Goal: Information Seeking & Learning: Learn about a topic

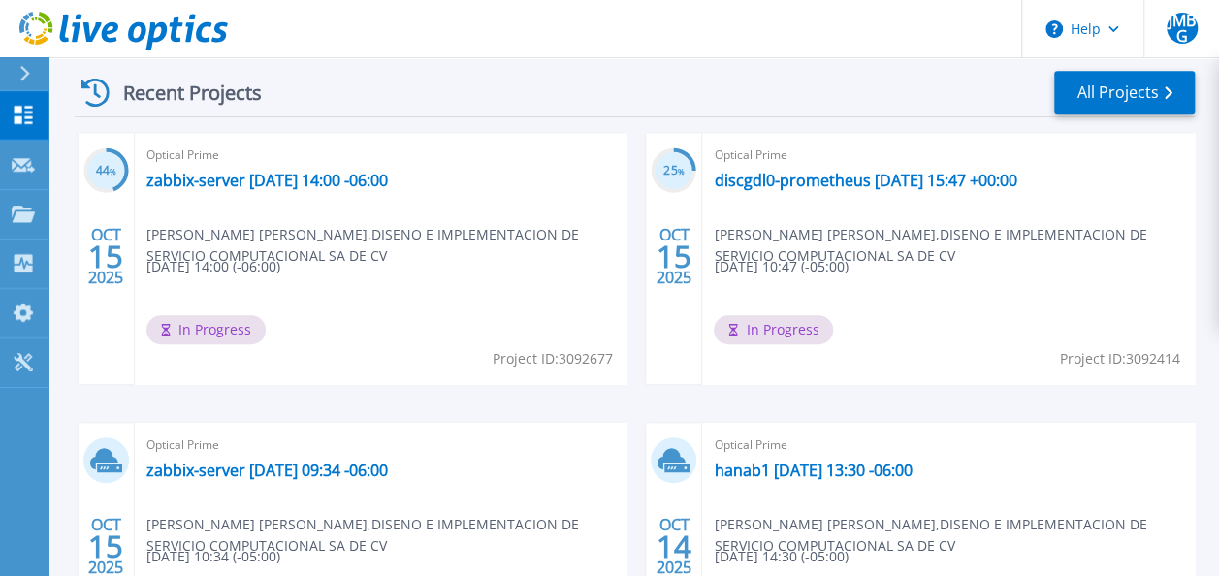
scroll to position [545, 0]
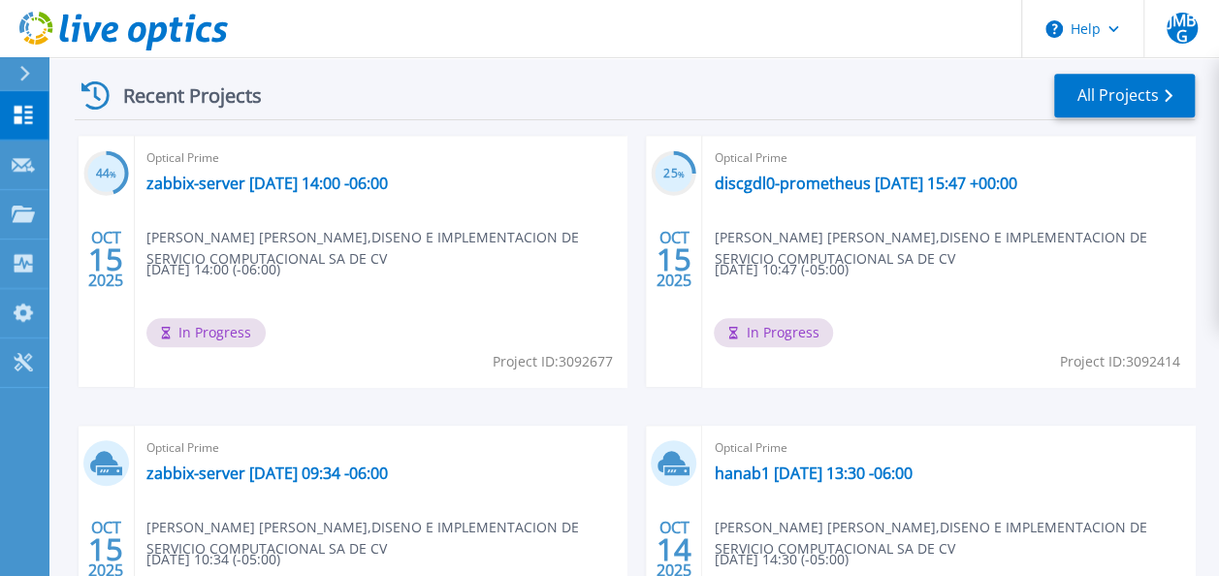
click at [316, 167] on span "Optical Prime" at bounding box center [380, 157] width 469 height 21
click at [312, 171] on div "Optical Prime zabbix-server [DATE] 14:00 -06:00 [PERSON_NAME] [PERSON_NAME] , D…" at bounding box center [381, 261] width 493 height 251
click at [308, 176] on link "zabbix-server [DATE] 14:00 -06:00" at bounding box center [266, 183] width 241 height 19
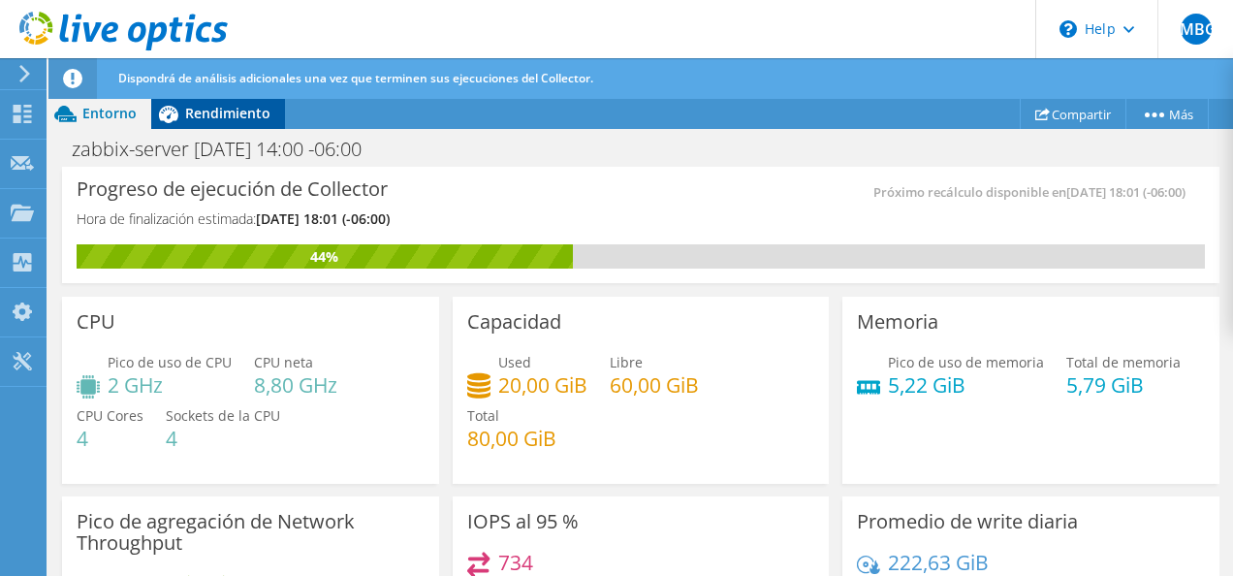
click at [192, 106] on span "Rendimiento" at bounding box center [227, 113] width 85 height 18
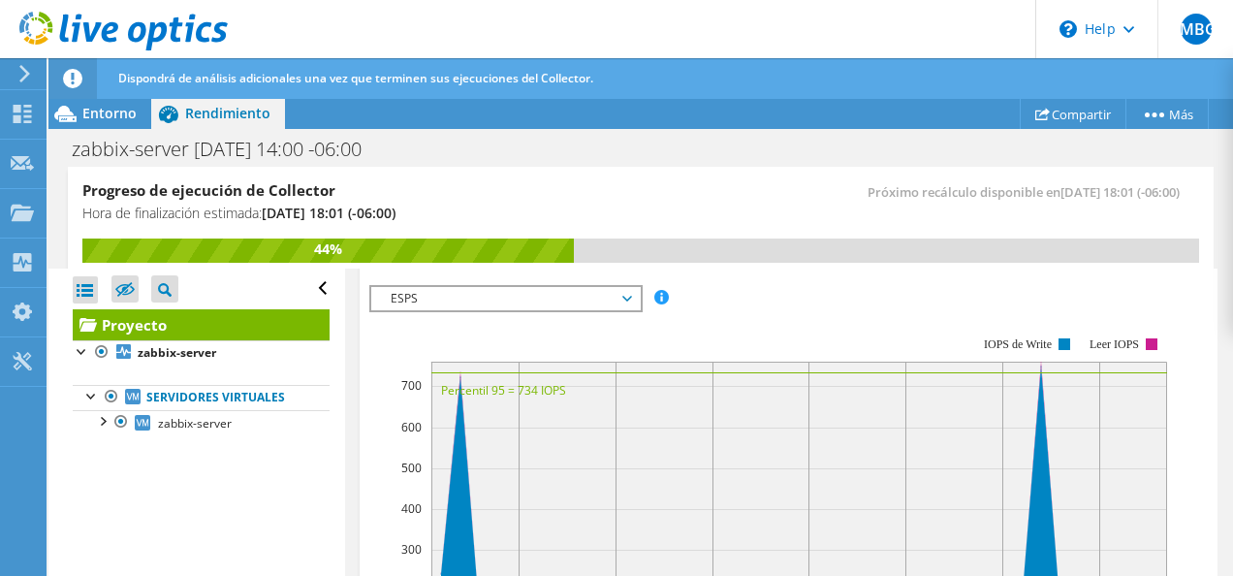
scroll to position [592, 0]
click at [516, 310] on rect at bounding box center [768, 504] width 798 height 388
click at [507, 296] on span "ESPS" at bounding box center [505, 297] width 249 height 23
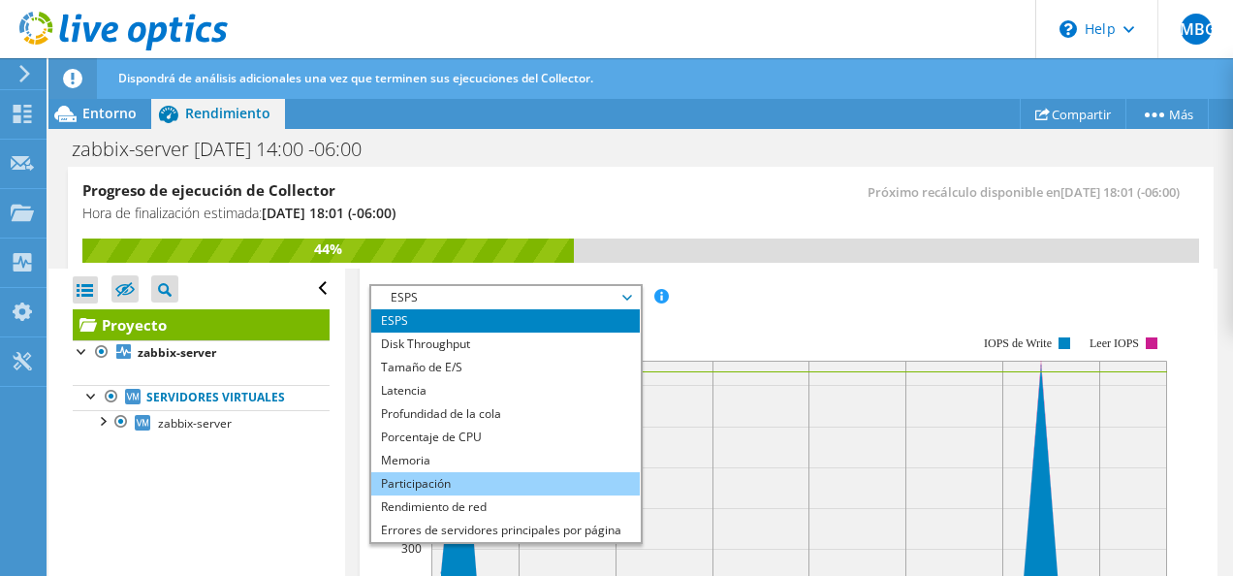
scroll to position [70, 0]
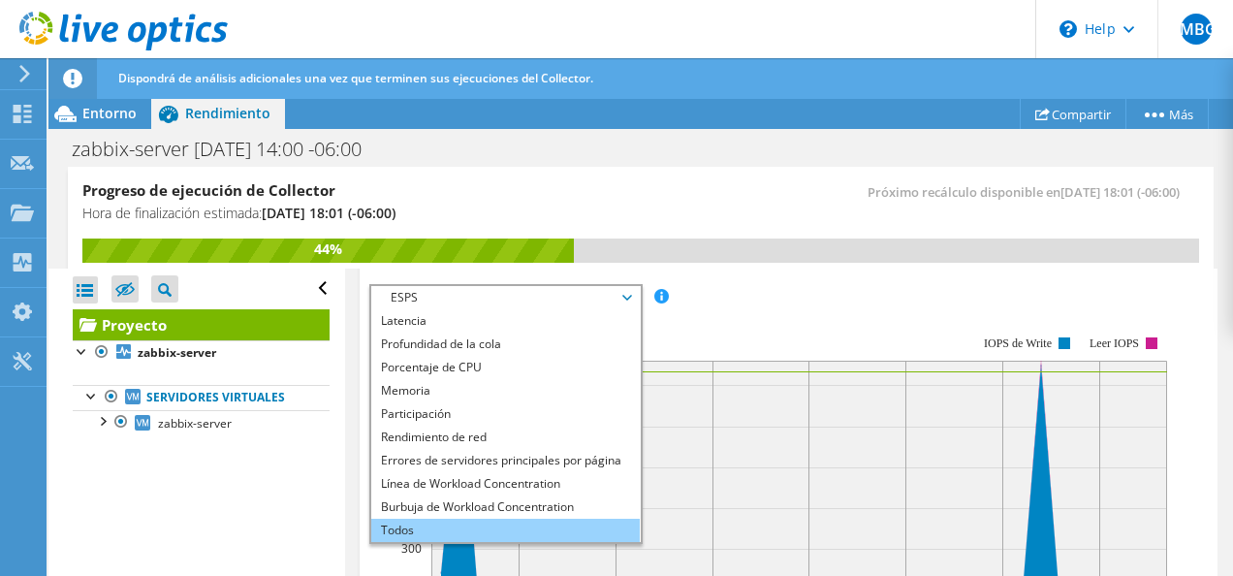
click at [419, 521] on li "Todos" at bounding box center [505, 530] width 269 height 23
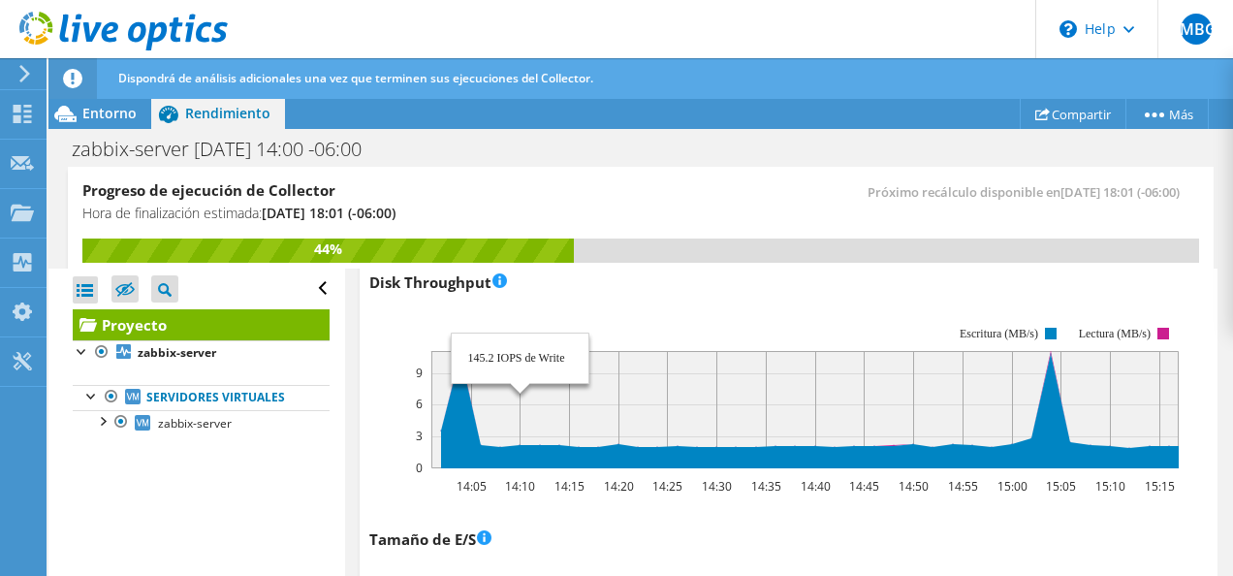
scroll to position [888, 0]
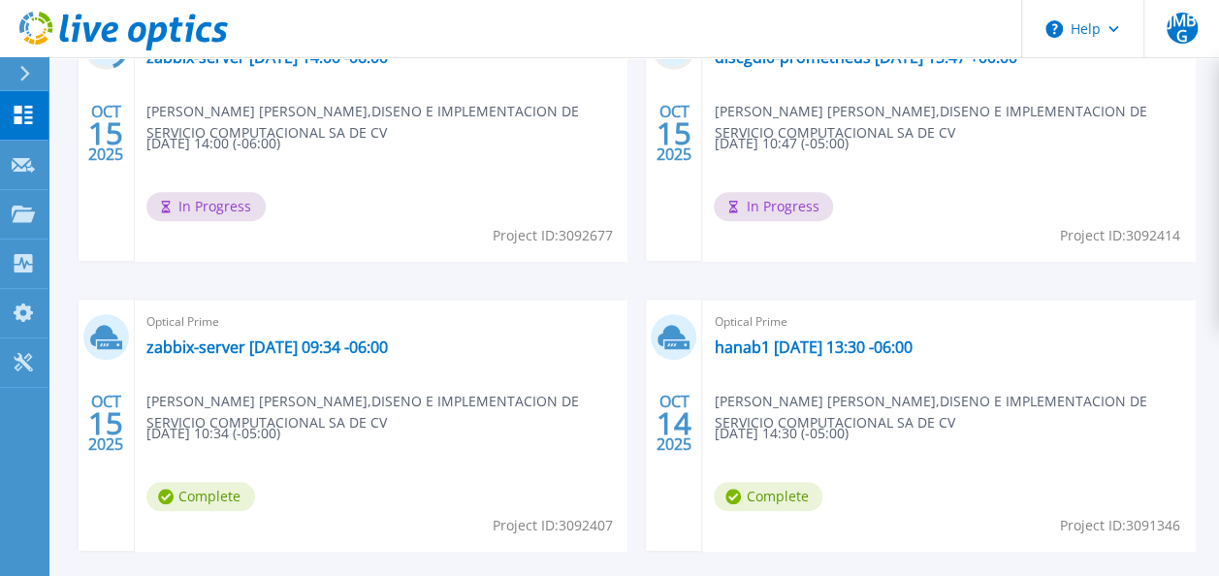
scroll to position [676, 0]
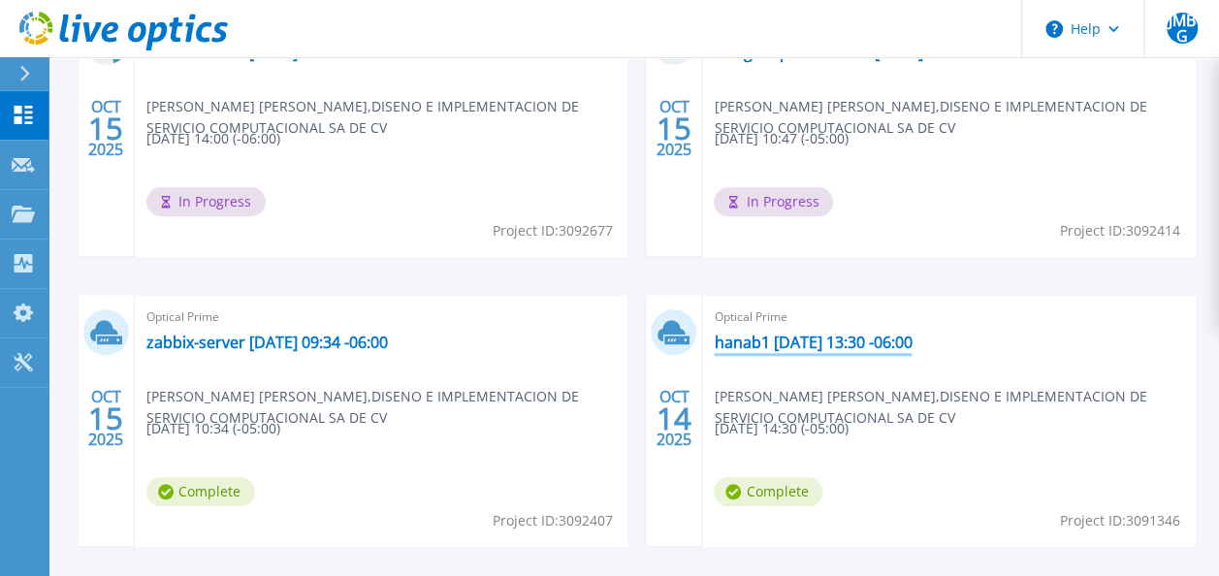
click at [733, 339] on link "hanab1 2025-10-14 13:30 -06:00" at bounding box center [813, 342] width 198 height 19
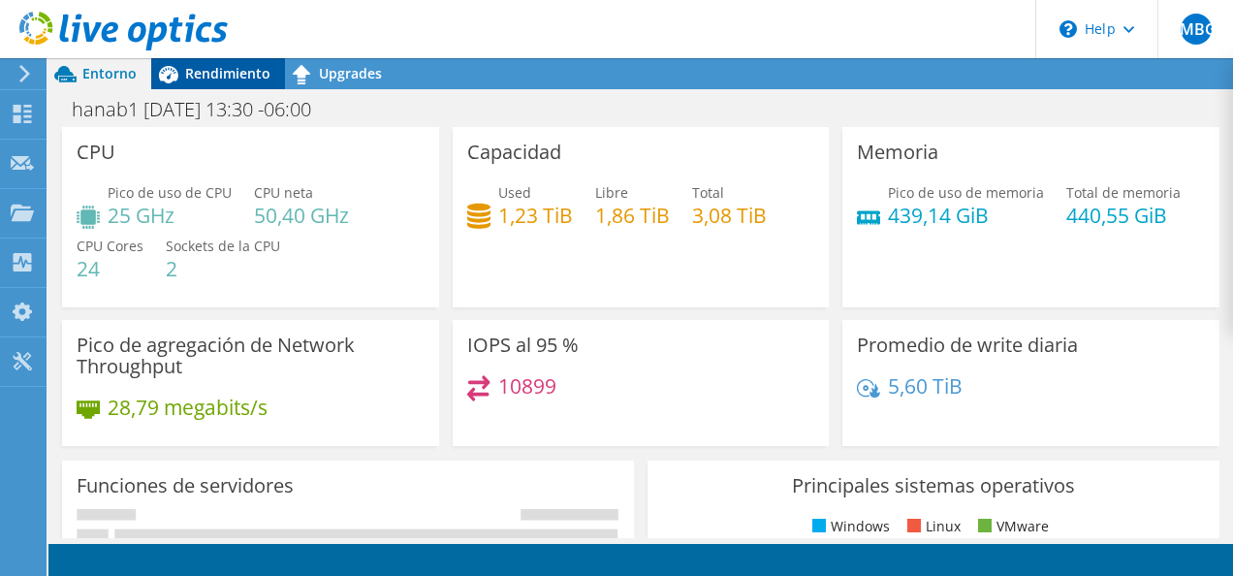
click at [228, 85] on div "Rendimiento" at bounding box center [218, 73] width 134 height 31
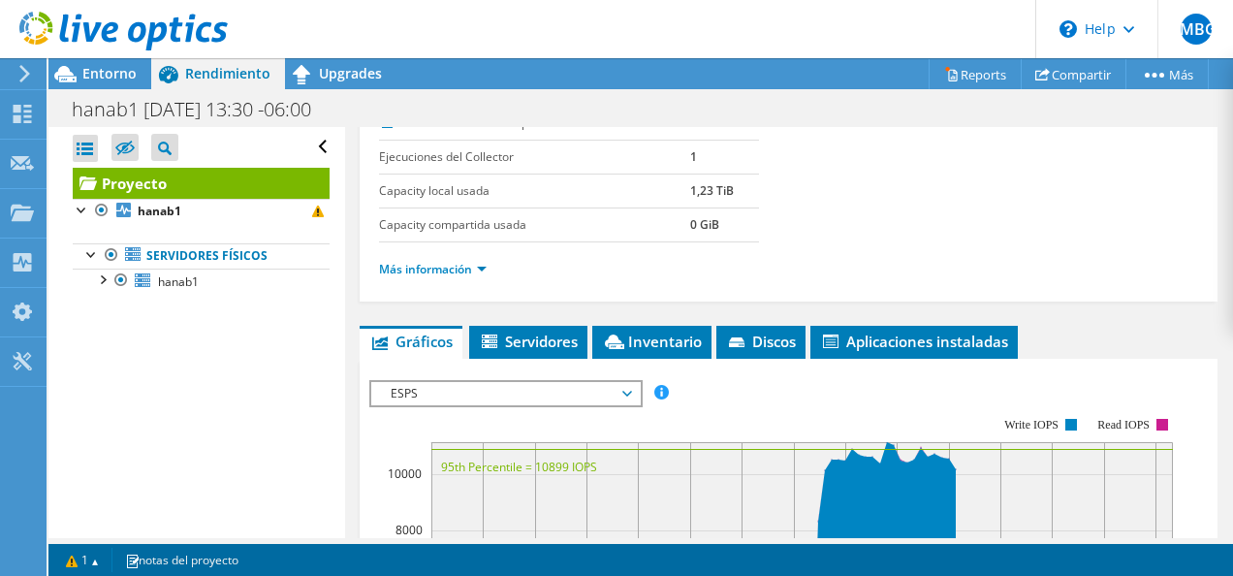
scroll to position [361, 0]
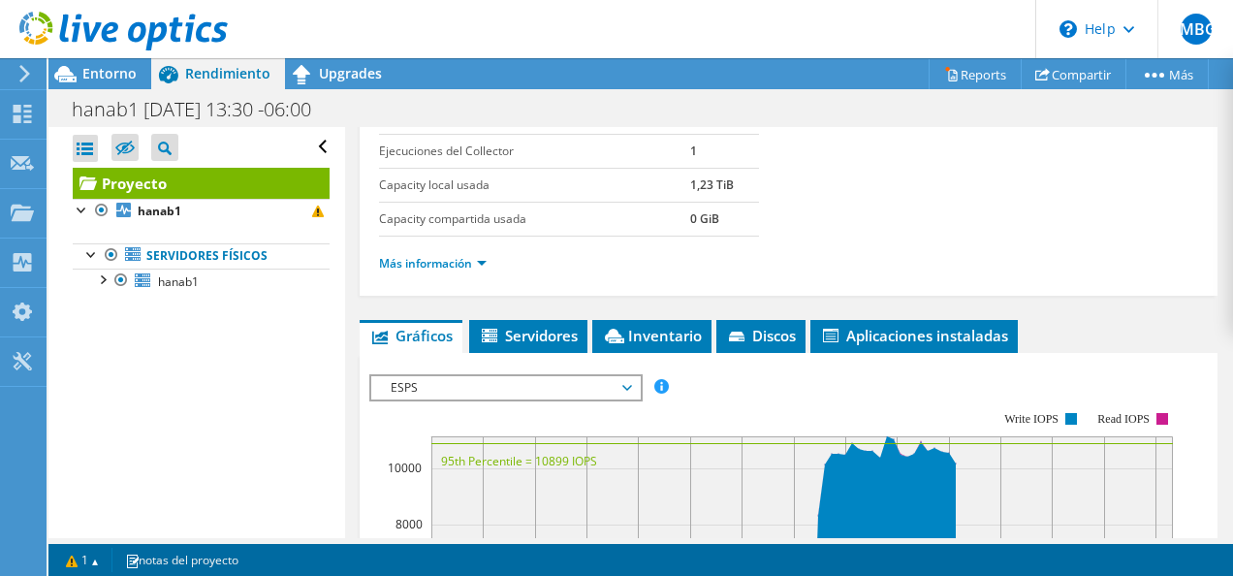
click at [477, 388] on span "ESPS" at bounding box center [505, 387] width 249 height 23
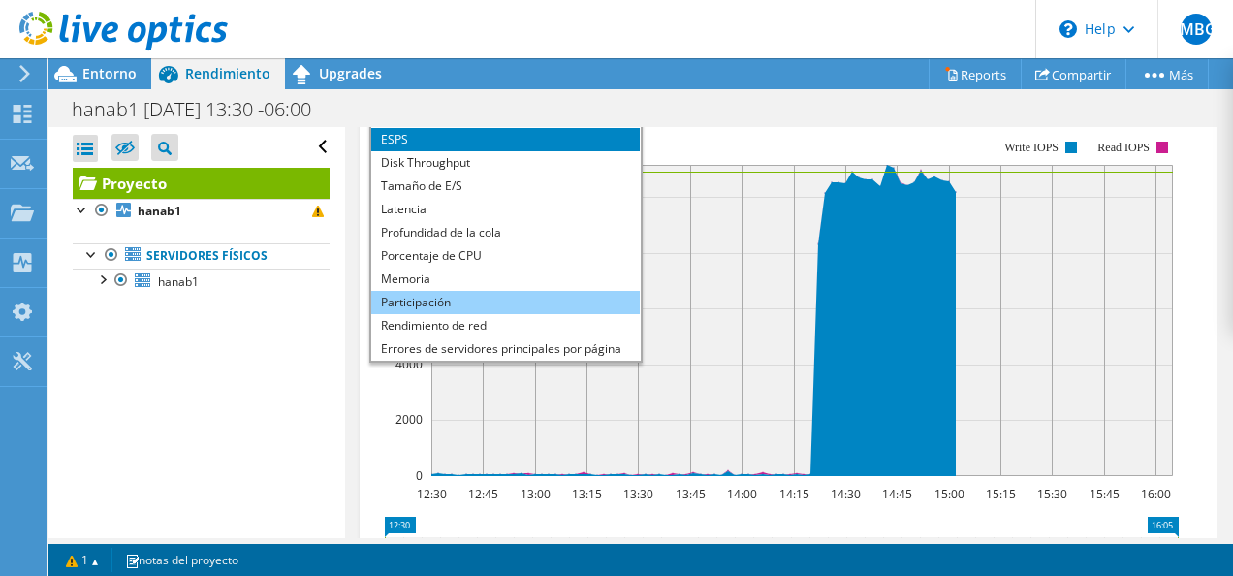
scroll to position [70, 0]
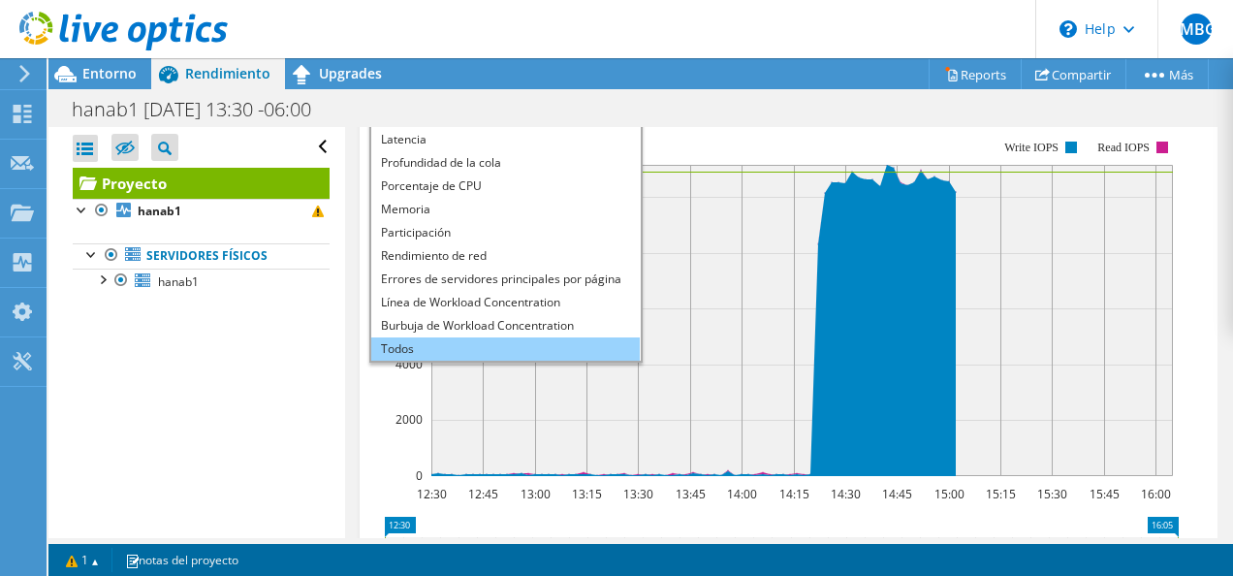
click at [431, 343] on li "Todos" at bounding box center [505, 348] width 269 height 23
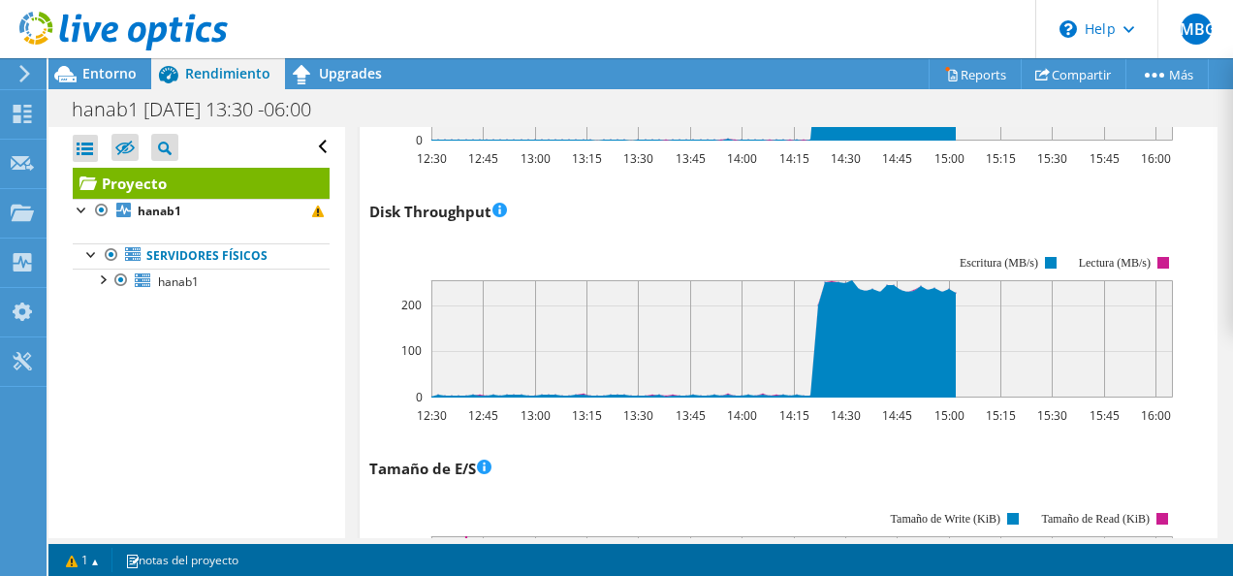
scroll to position [824, 0]
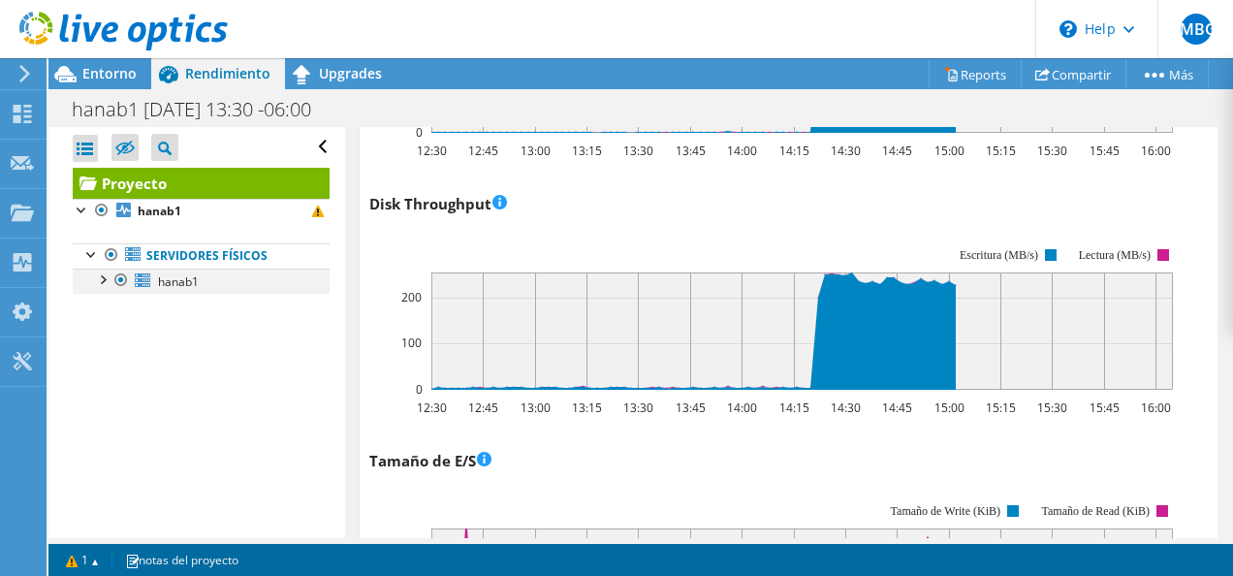
click at [105, 281] on div at bounding box center [101, 278] width 19 height 19
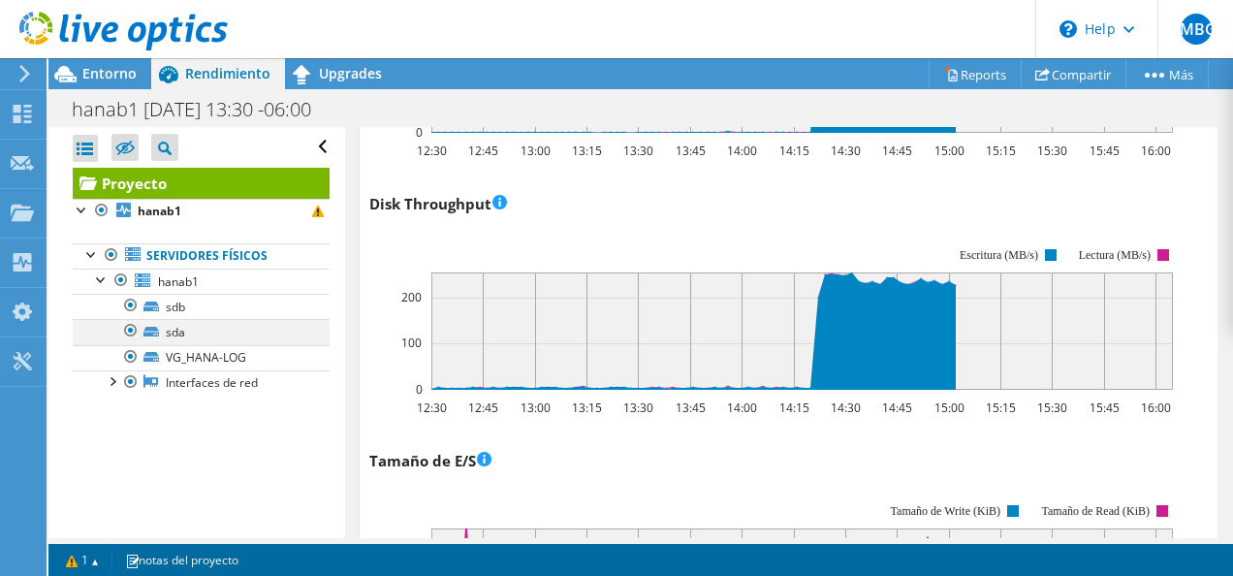
click at [132, 337] on div at bounding box center [130, 330] width 19 height 23
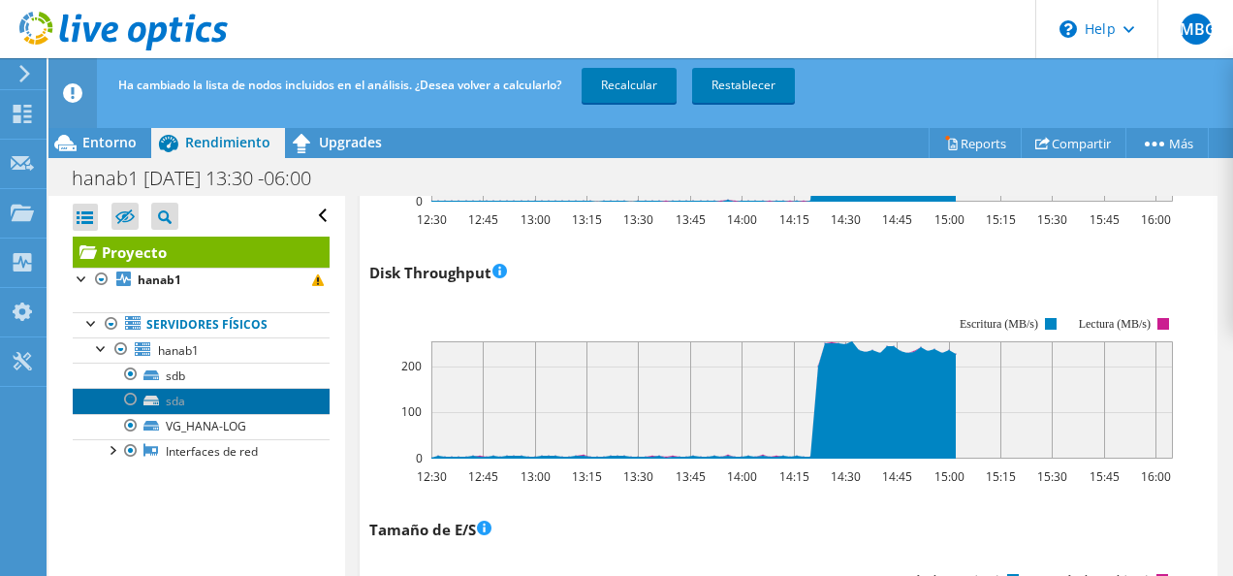
click at [156, 409] on link "sda" at bounding box center [201, 400] width 257 height 25
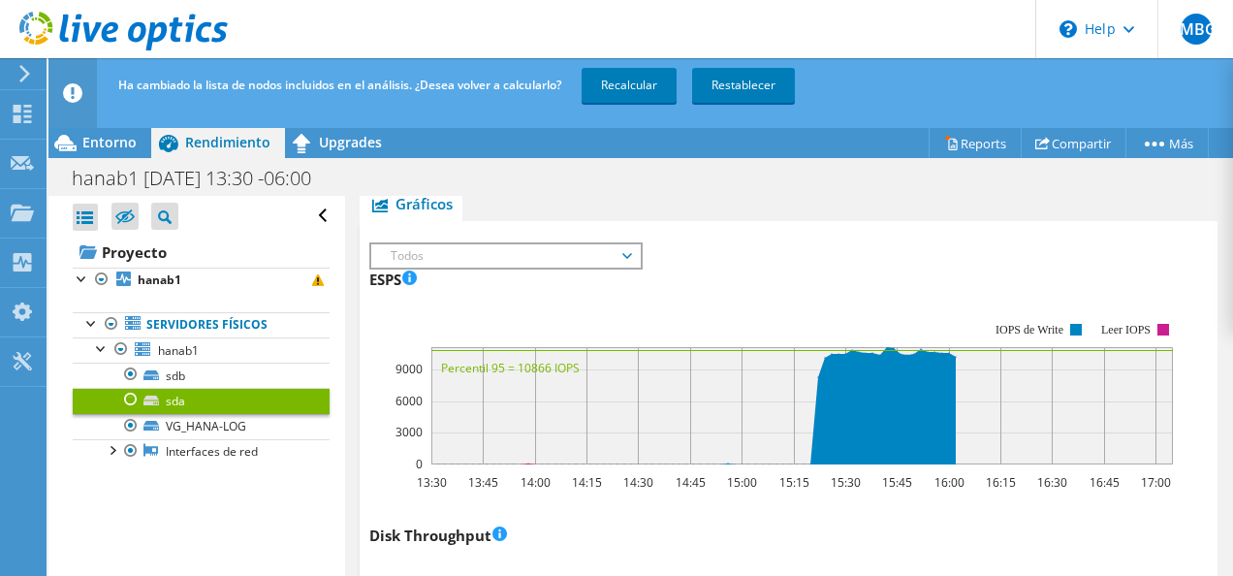
scroll to position [337, 0]
click at [446, 254] on span "Todos" at bounding box center [505, 255] width 249 height 23
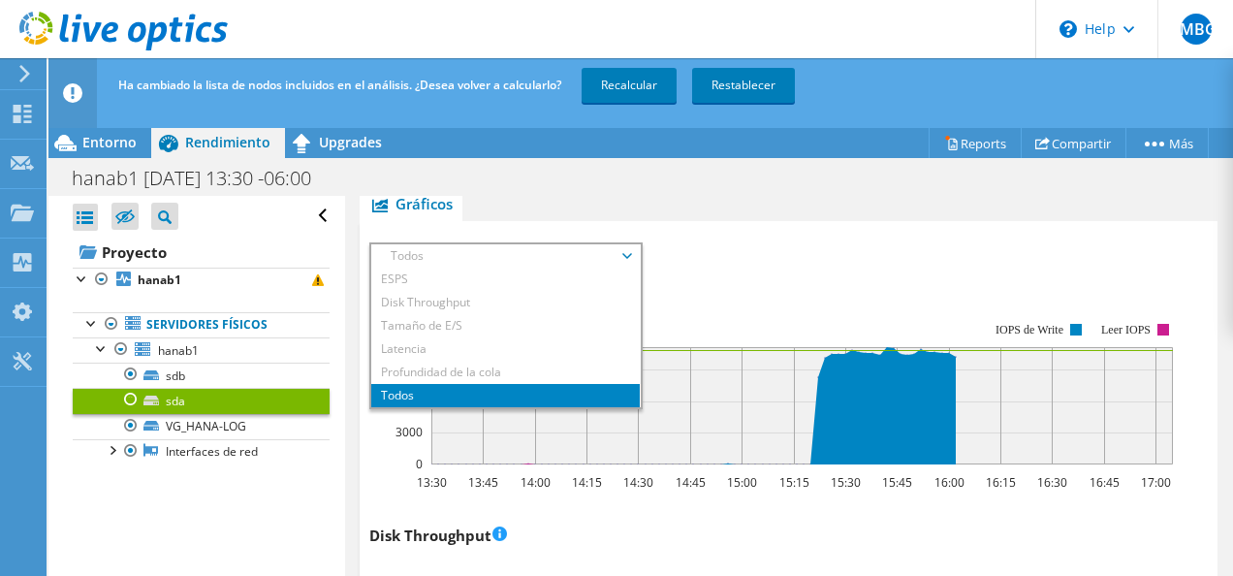
scroll to position [0, 0]
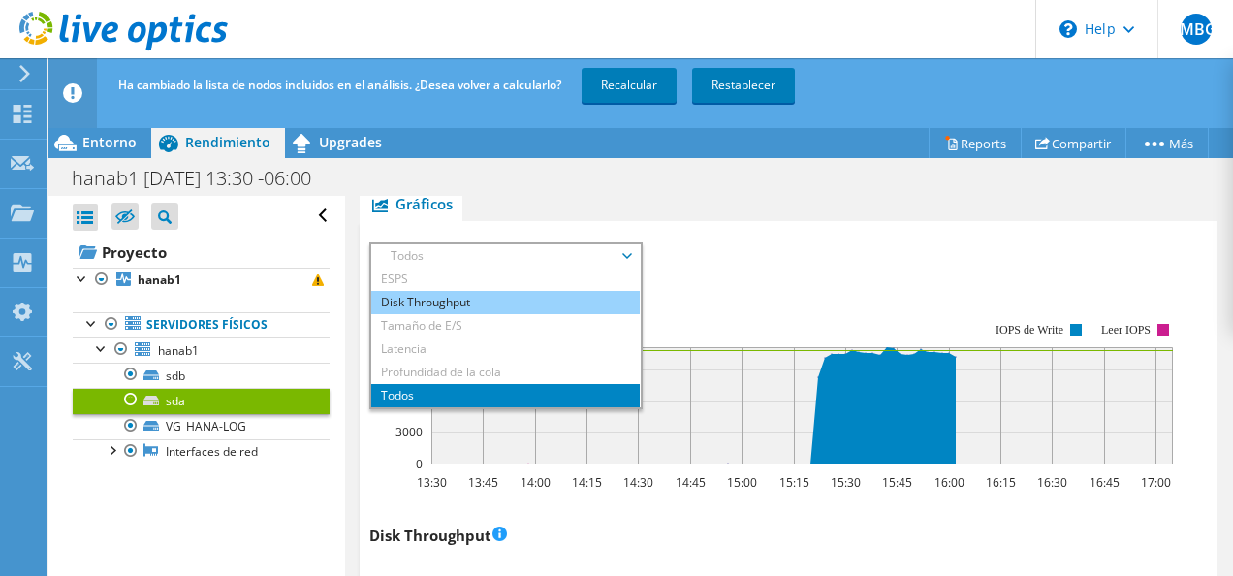
click at [439, 301] on li "Disk Throughput" at bounding box center [505, 302] width 269 height 23
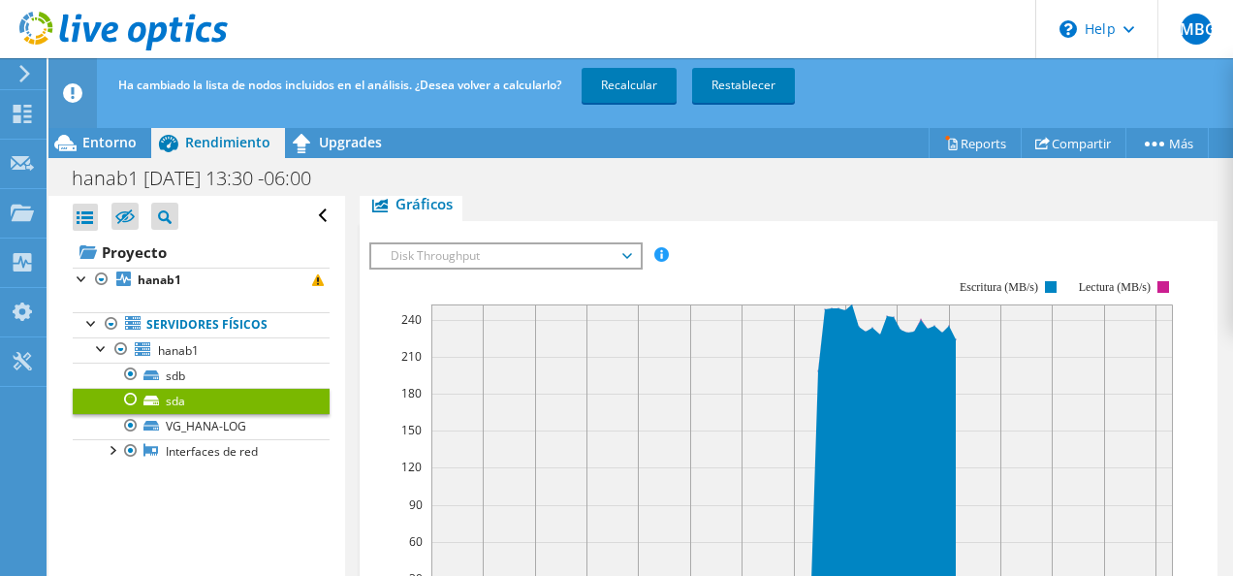
click at [135, 396] on div at bounding box center [130, 399] width 19 height 23
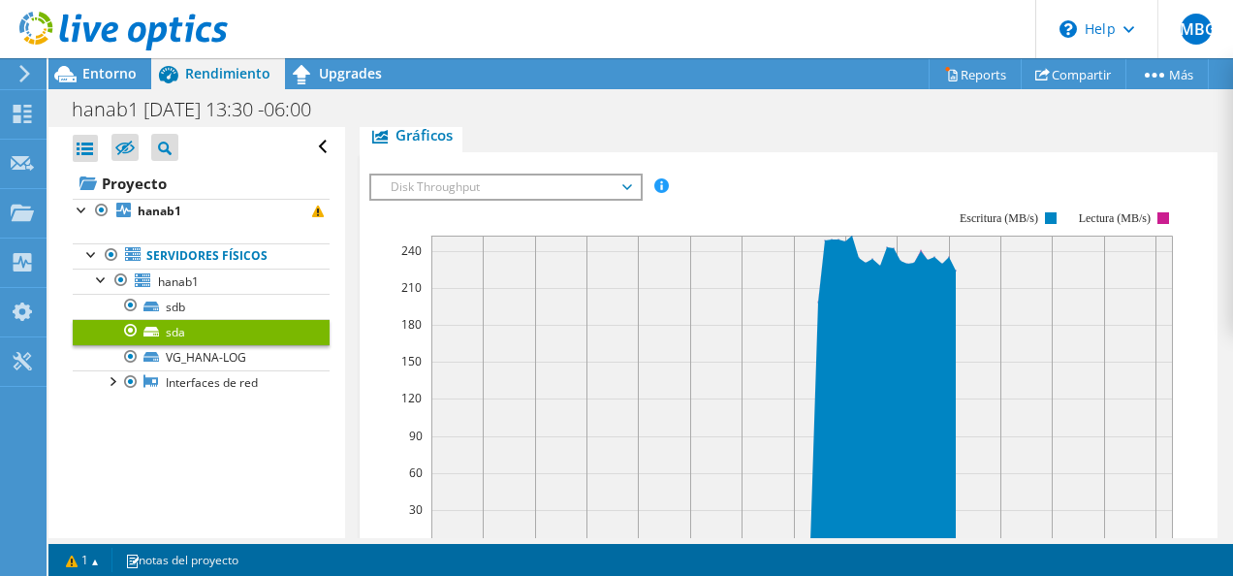
click at [181, 328] on link "sda" at bounding box center [201, 331] width 257 height 25
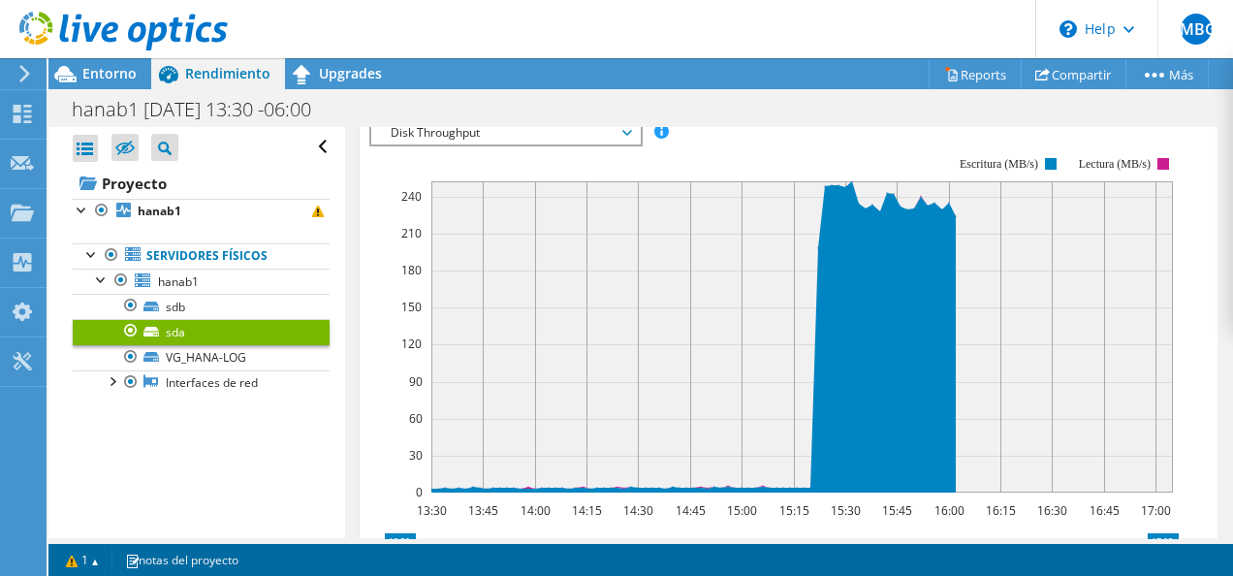
scroll to position [399, 0]
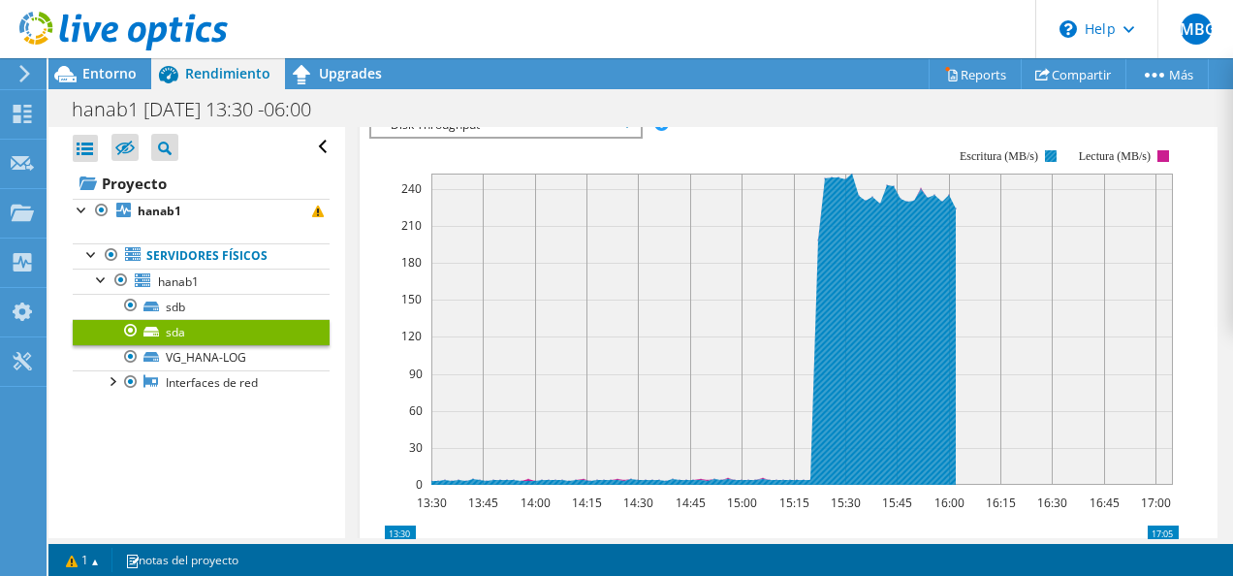
click at [1050, 150] on rect at bounding box center [1051, 156] width 12 height 12
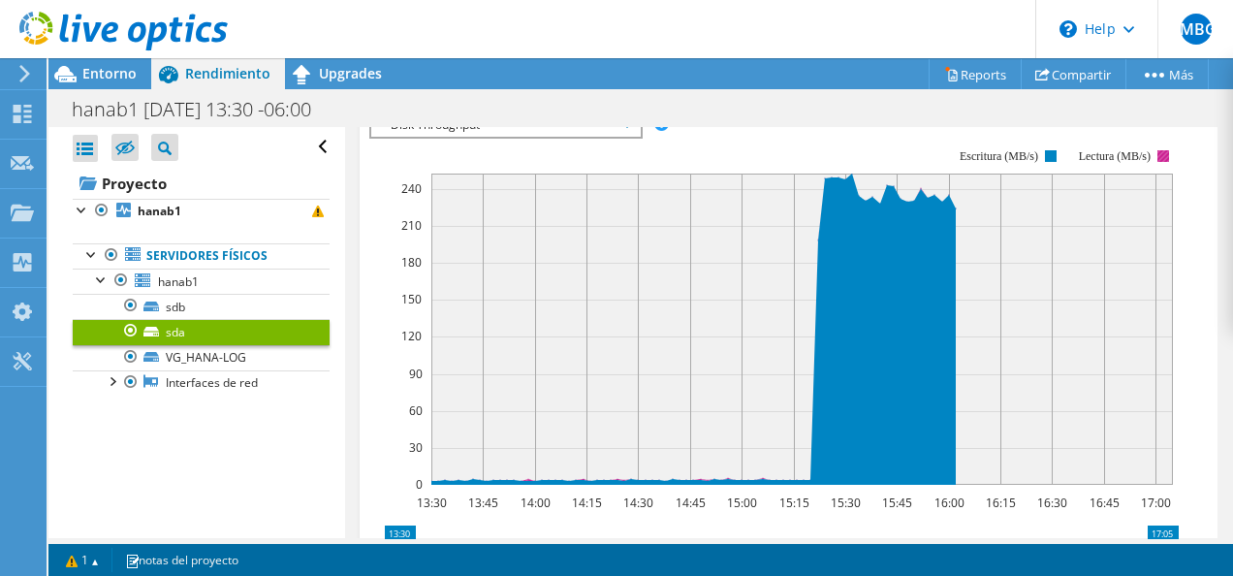
click at [1165, 150] on rect at bounding box center [1164, 156] width 12 height 12
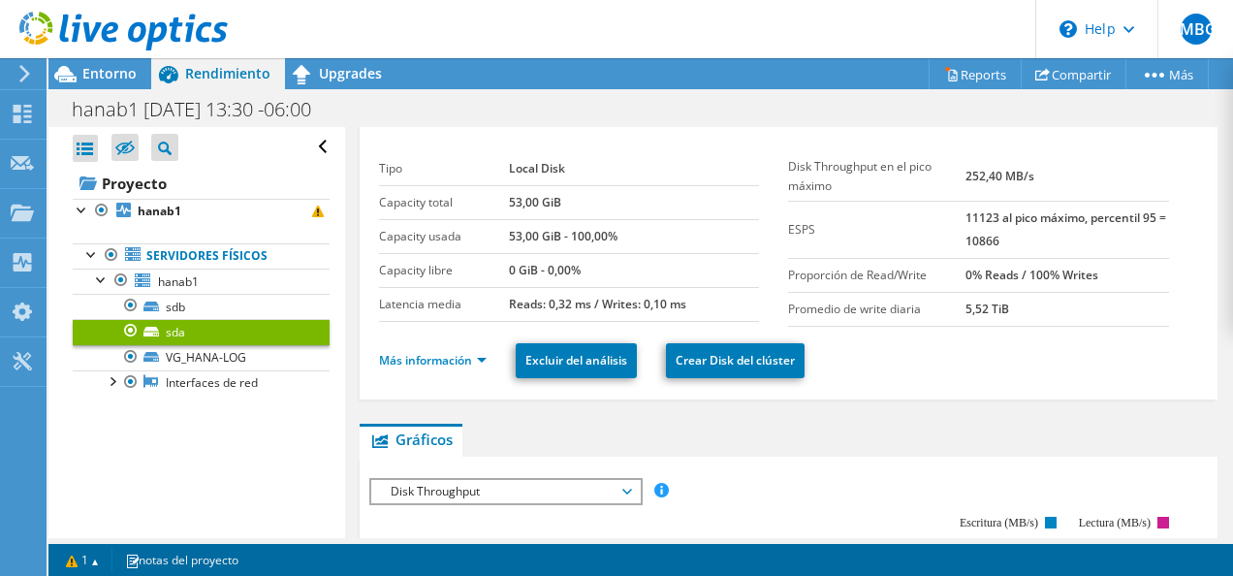
scroll to position [0, 0]
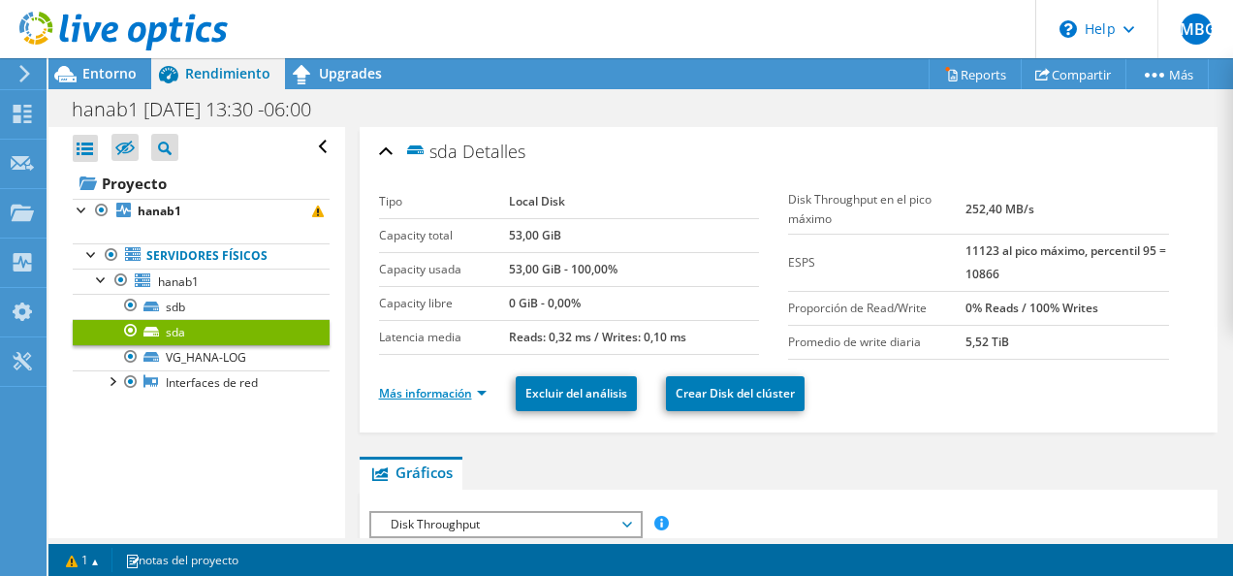
click at [470, 392] on link "Más información" at bounding box center [433, 393] width 108 height 16
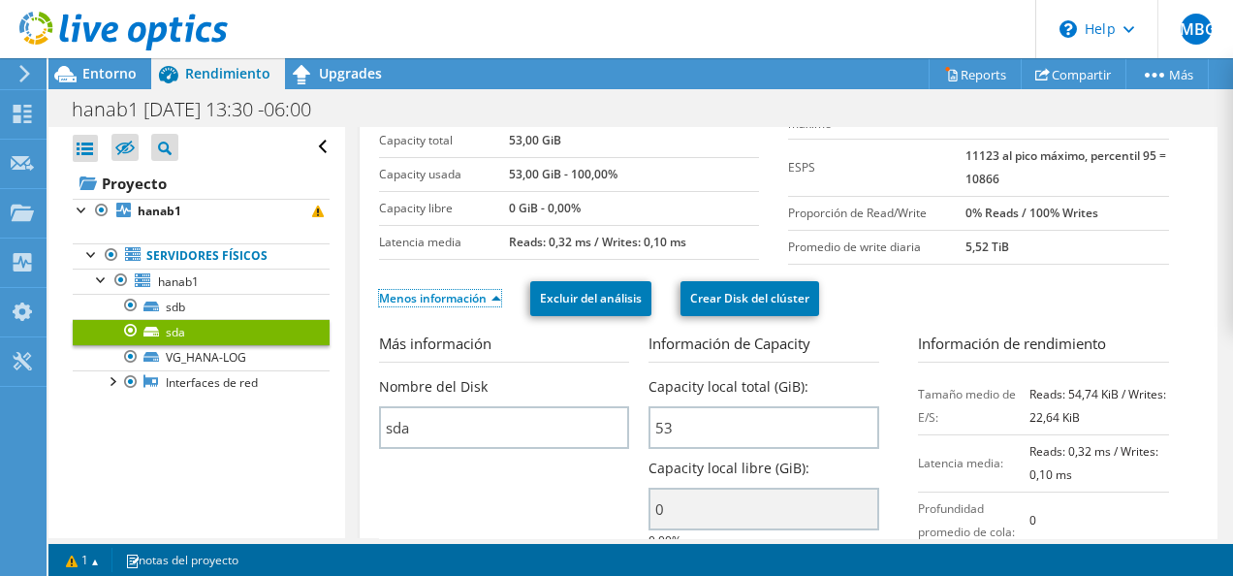
scroll to position [101, 0]
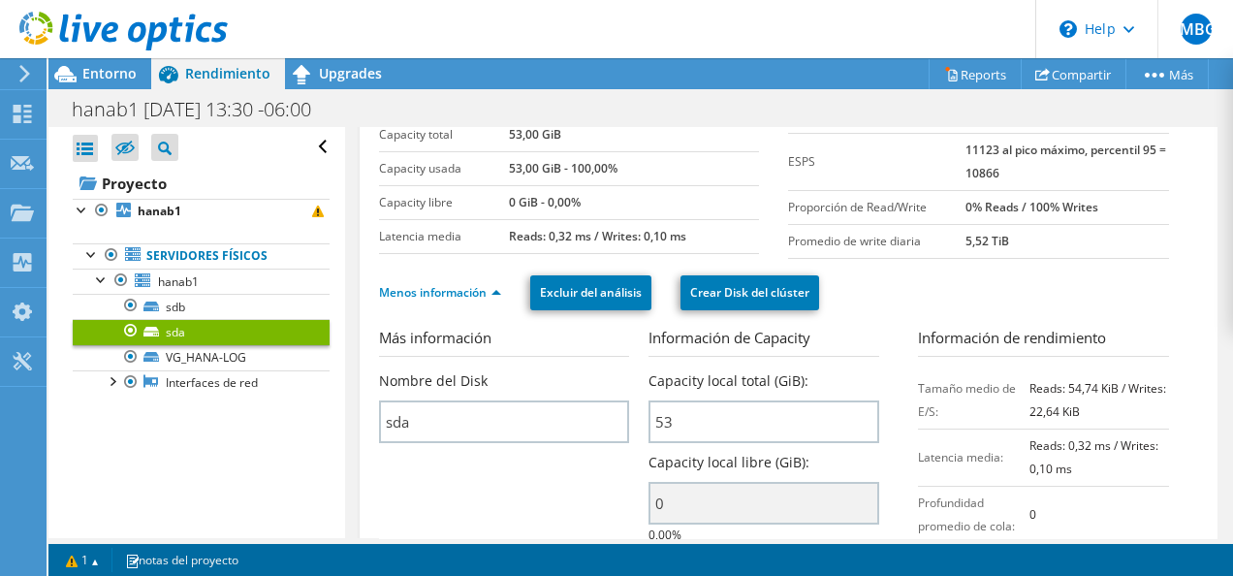
drag, startPoint x: 785, startPoint y: 206, endPoint x: 1098, endPoint y: 205, distance: 312.2
click at [1098, 205] on tr "Proporción de Read/Write 0% Reads / 100% Writes" at bounding box center [978, 207] width 381 height 34
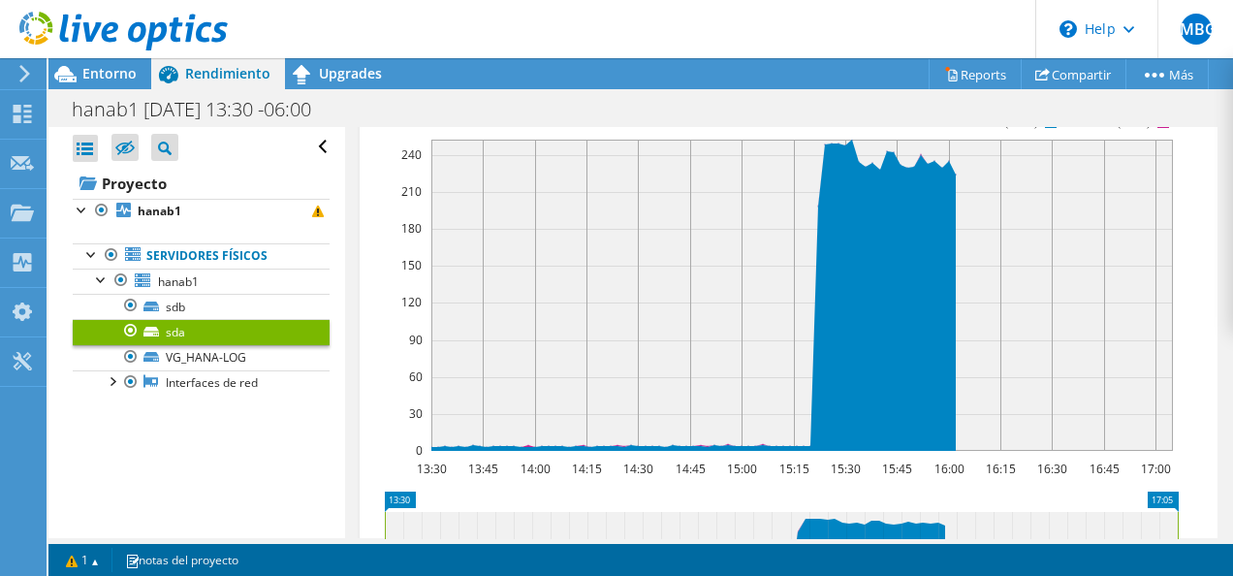
scroll to position [859, 0]
